Goal: Find specific page/section

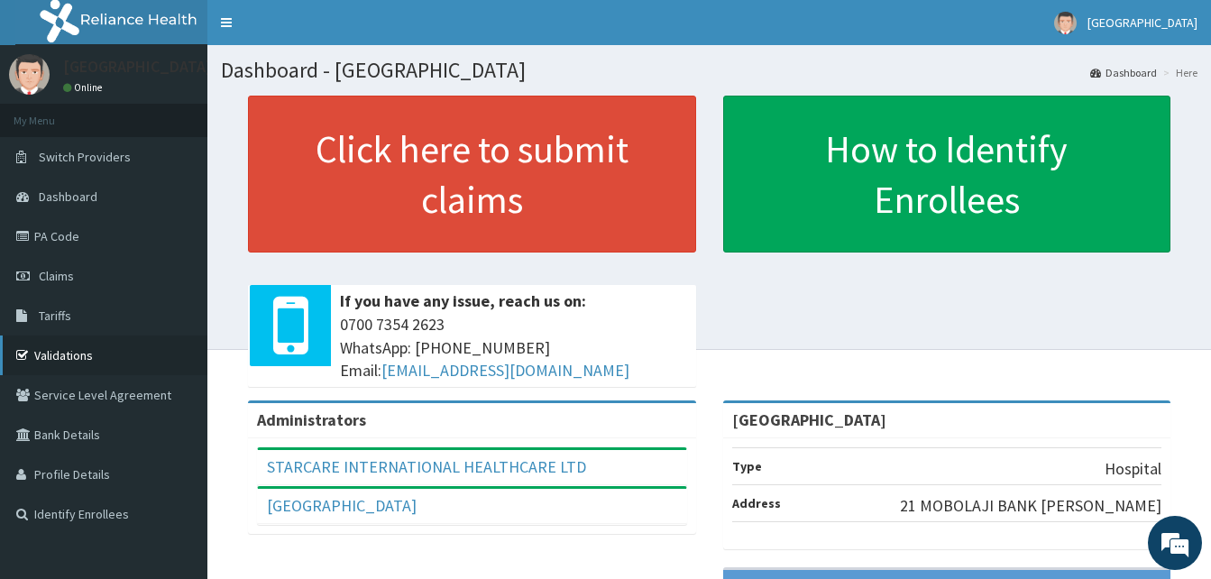
click at [59, 348] on link "Validations" at bounding box center [103, 355] width 207 height 40
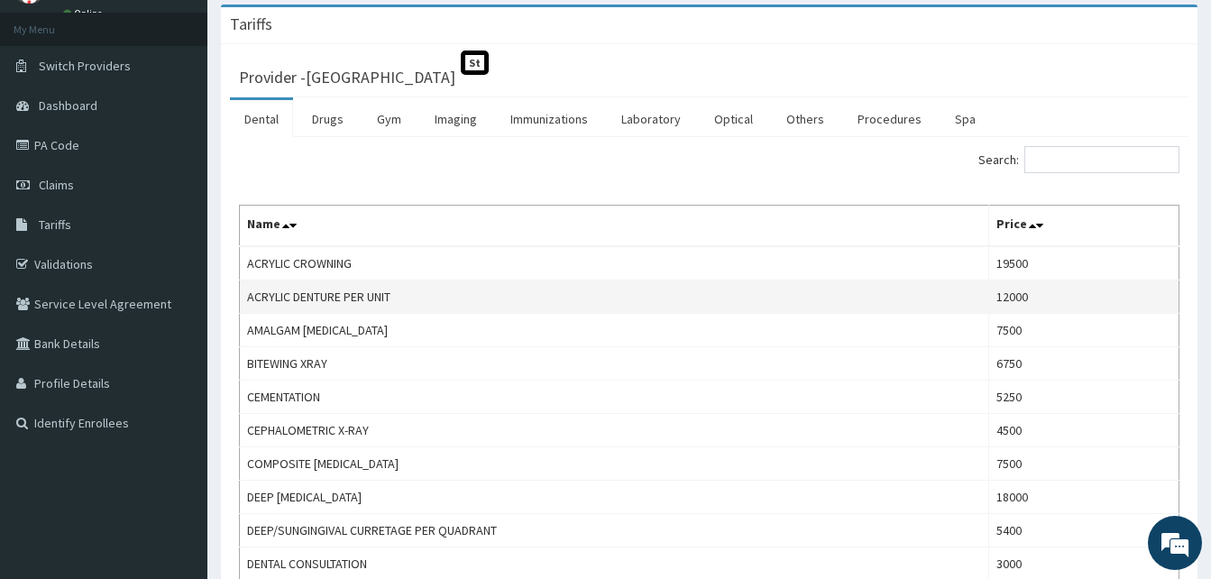
scroll to position [90, 0]
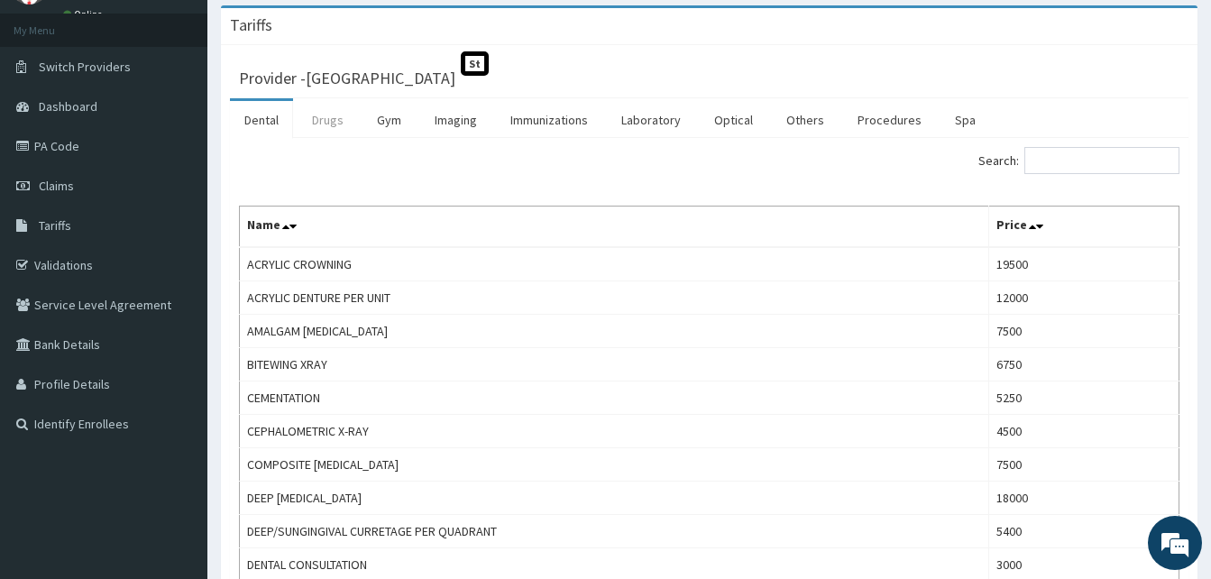
click at [323, 123] on link "Drugs" at bounding box center [327, 120] width 60 height 38
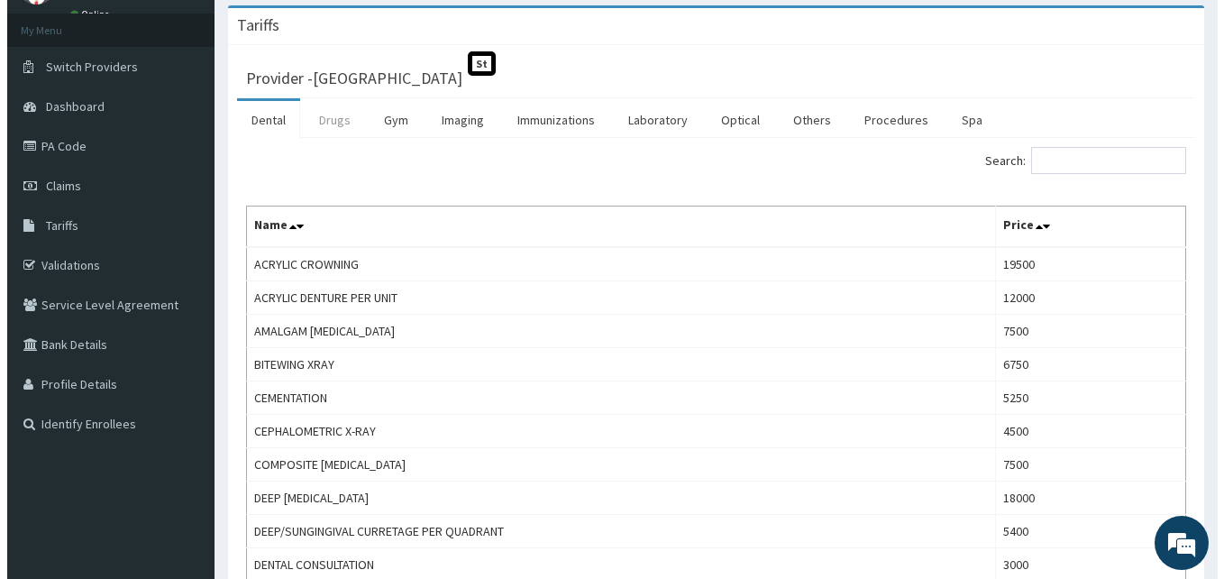
scroll to position [0, 0]
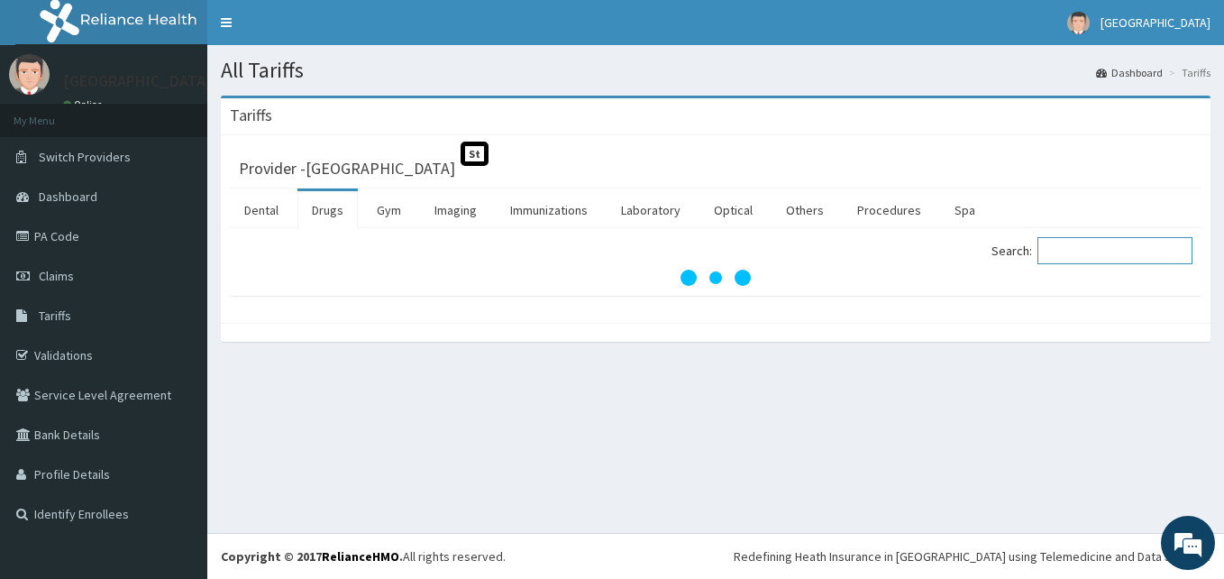
click at [1099, 256] on input "Search:" at bounding box center [1115, 250] width 155 height 27
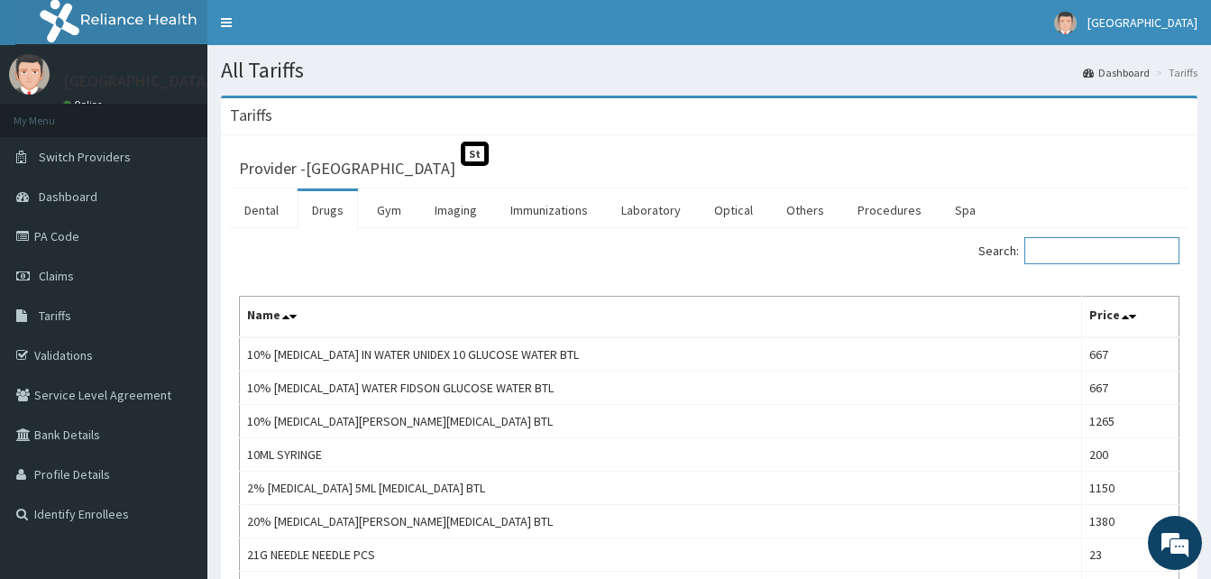
type input "C"
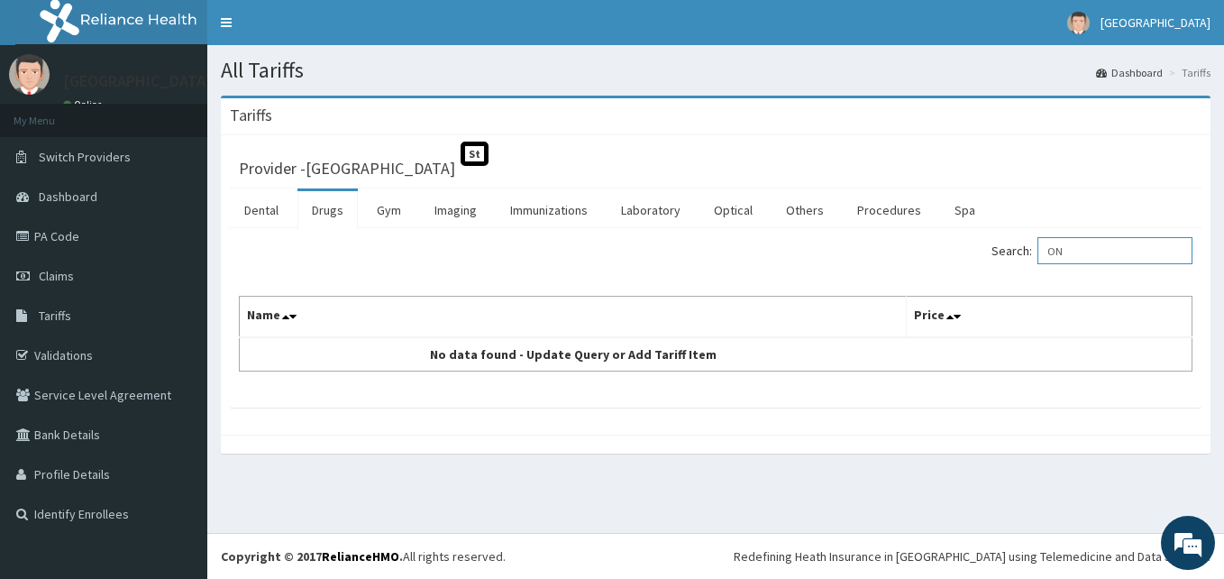
type input "O"
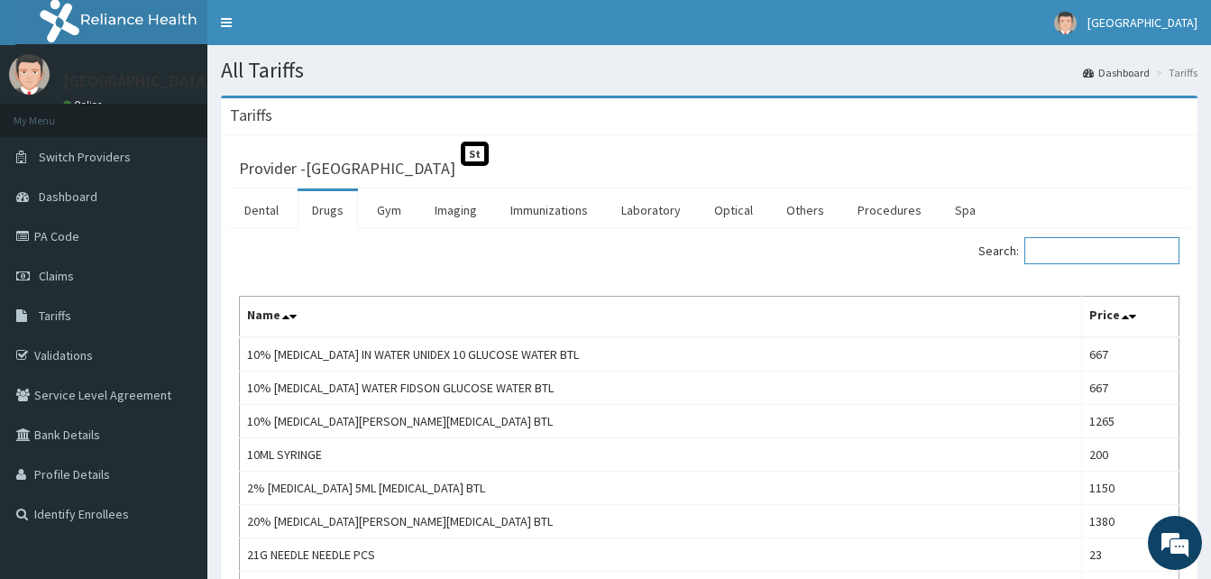
click at [1058, 245] on input "Search:" at bounding box center [1101, 250] width 155 height 27
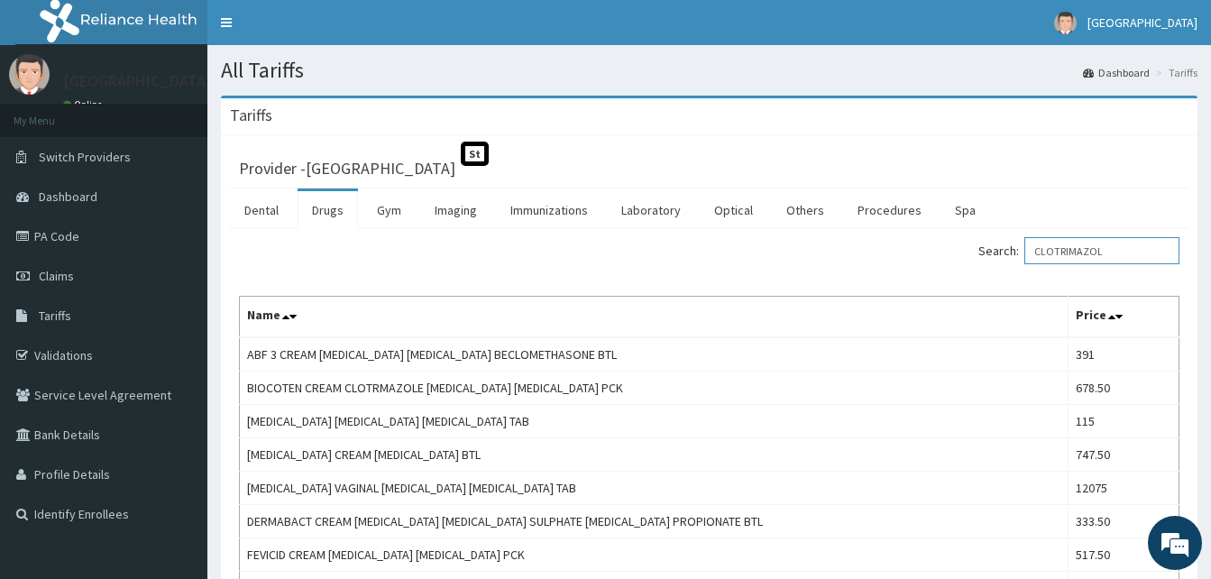
click at [1131, 252] on input "CLOTRIMAZOL" at bounding box center [1101, 250] width 155 height 27
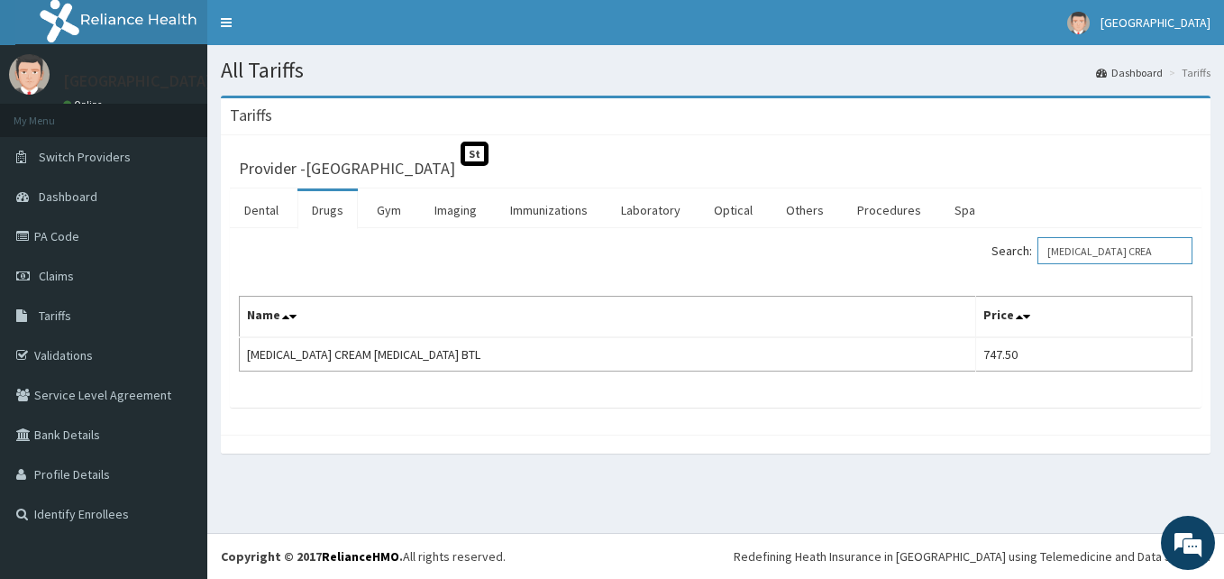
type input "CLOTRIMAZOLE CREA"
click at [125, 228] on link "PA Code" at bounding box center [103, 236] width 207 height 40
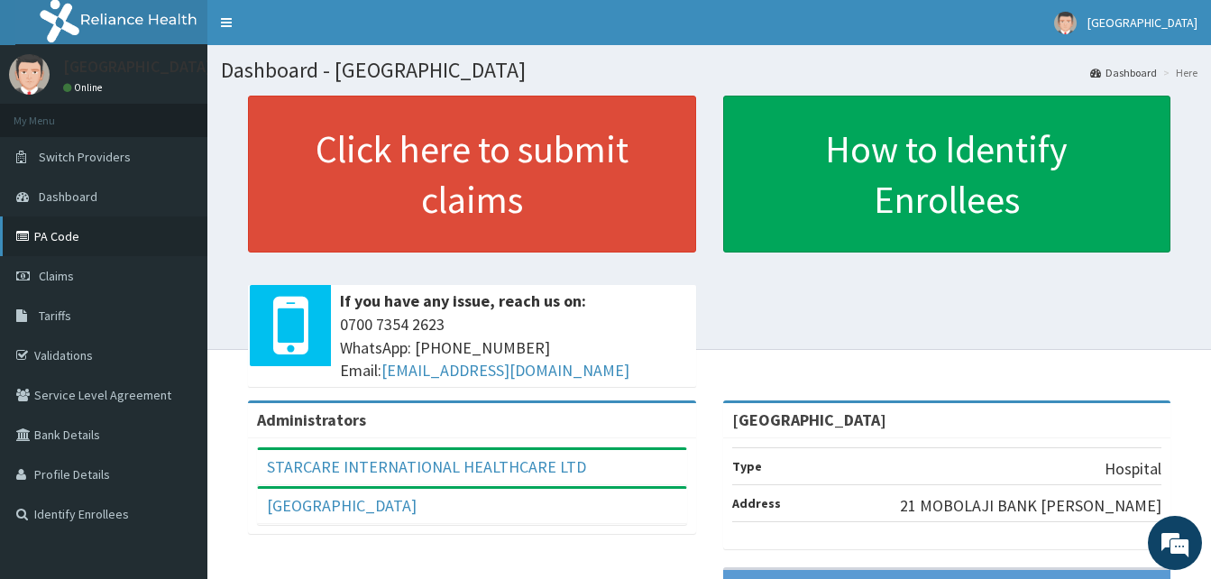
click at [69, 244] on link "PA Code" at bounding box center [103, 236] width 207 height 40
